Goal: Check status: Check status

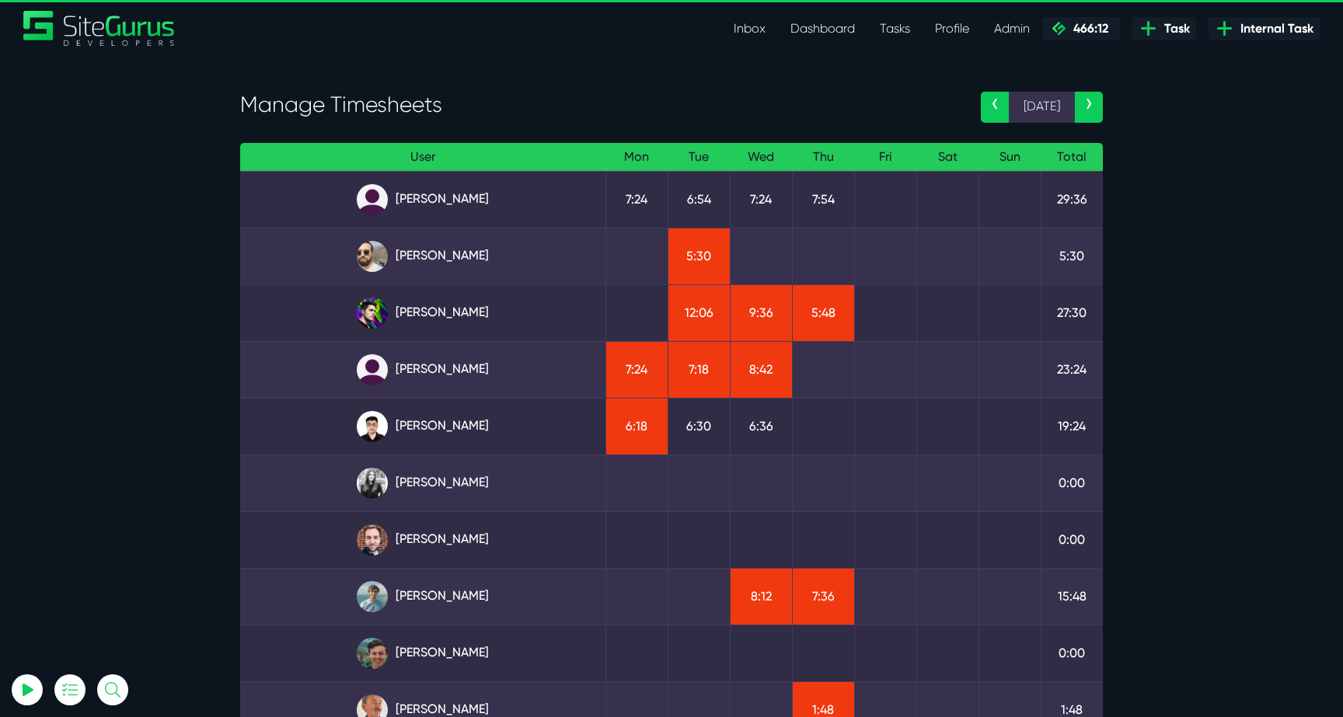
click at [434, 323] on link "[PERSON_NAME]" at bounding box center [423, 313] width 340 height 31
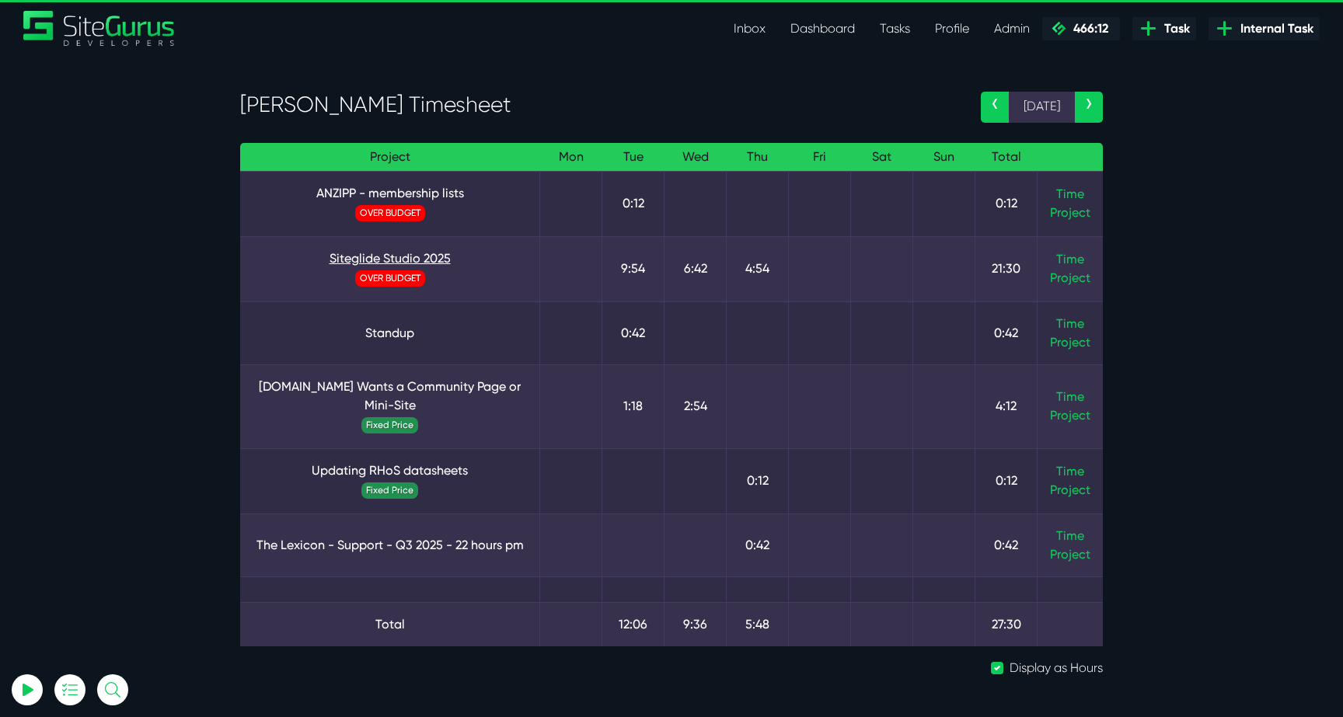
click at [445, 253] on link "Siteglide Studio 2025" at bounding box center [390, 258] width 274 height 19
click at [1067, 253] on link "Time" at bounding box center [1070, 259] width 28 height 15
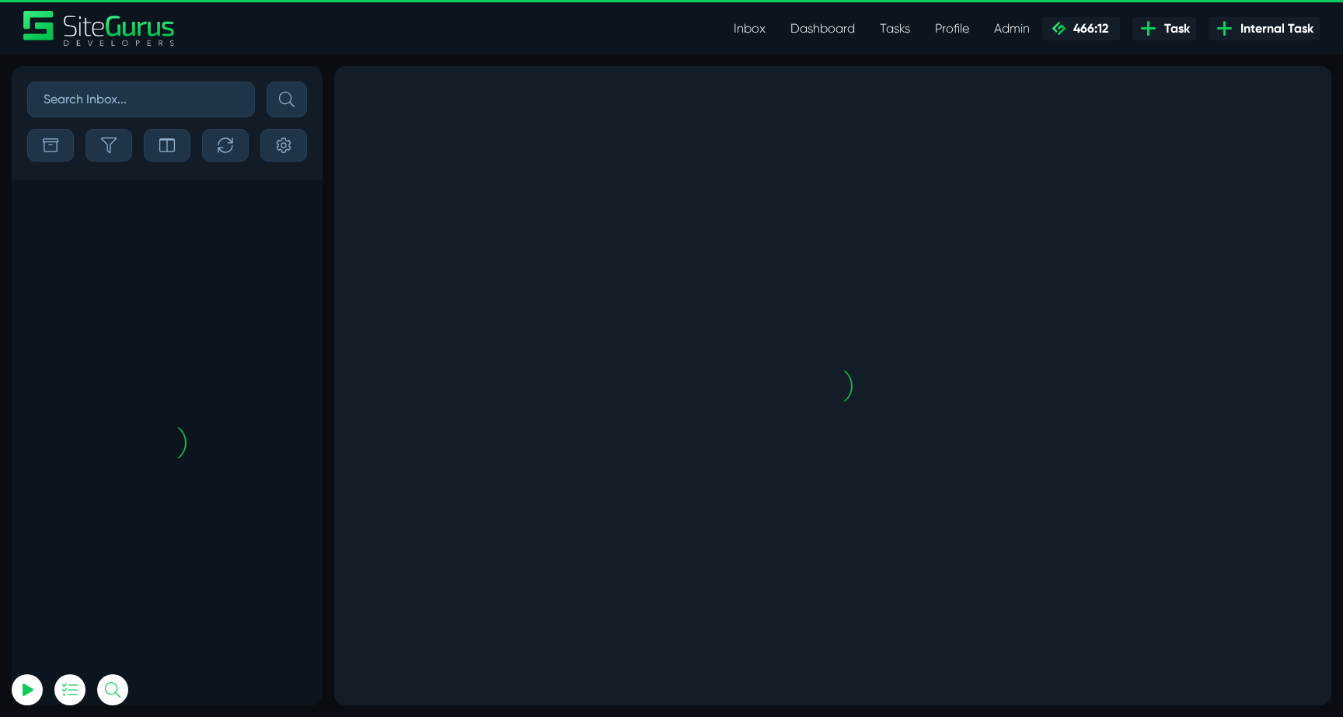
scroll to position [-2299, 0]
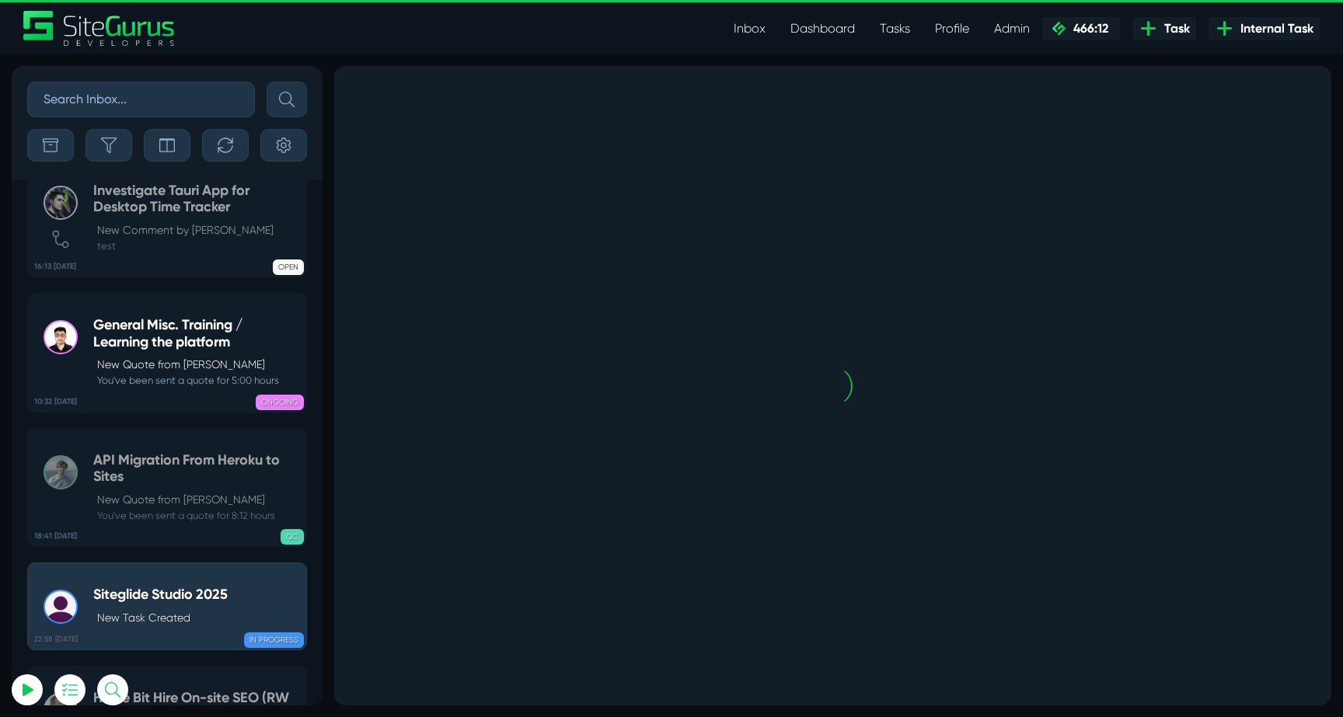
scroll to position [-180, 0]
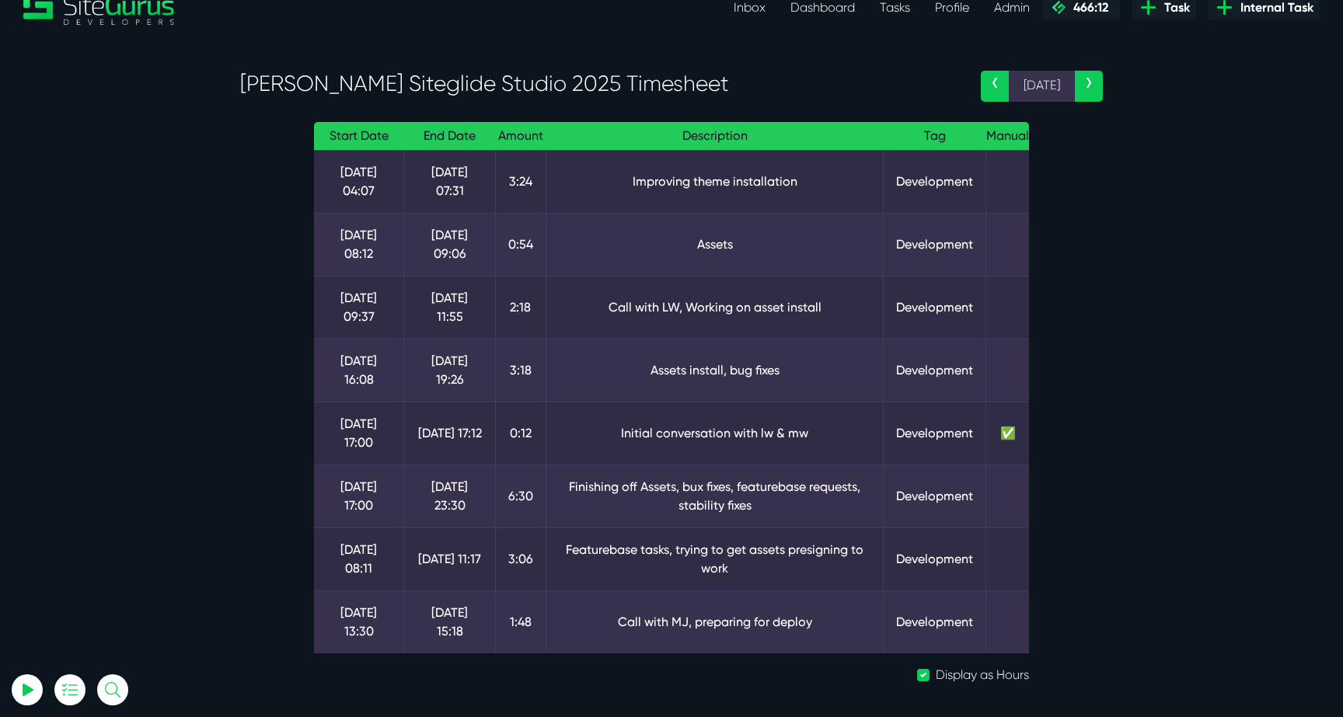
scroll to position [22, 0]
